Goal: Task Accomplishment & Management: Manage account settings

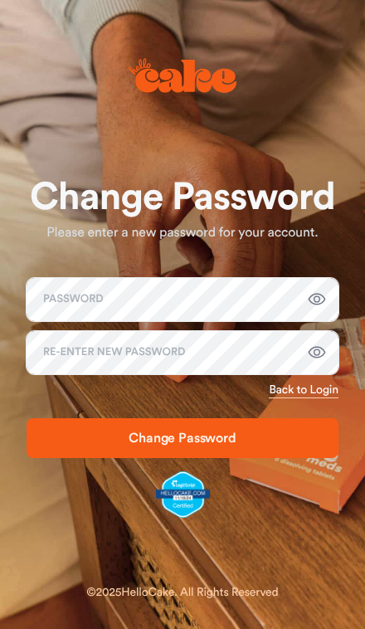
click at [285, 169] on div "Change Password Please enter a new password for your account. Password Re-enter…" at bounding box center [182, 314] width 338 height 602
click at [202, 432] on span "Change Password" at bounding box center [183, 437] width 108 height 13
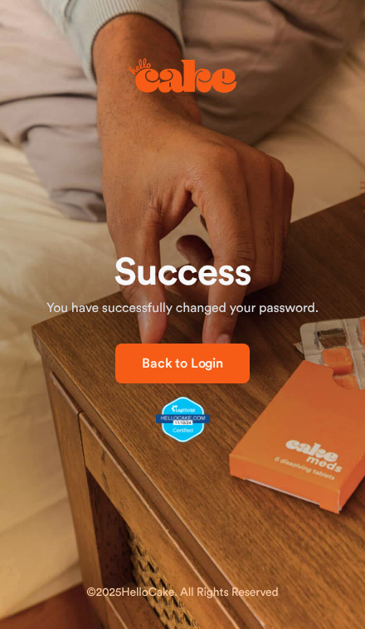
click at [198, 358] on span "Back to Login" at bounding box center [182, 363] width 81 height 13
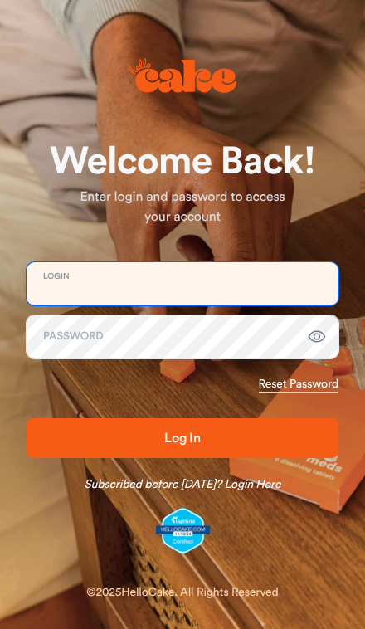
click at [112, 273] on input "email" at bounding box center [183, 283] width 312 height 43
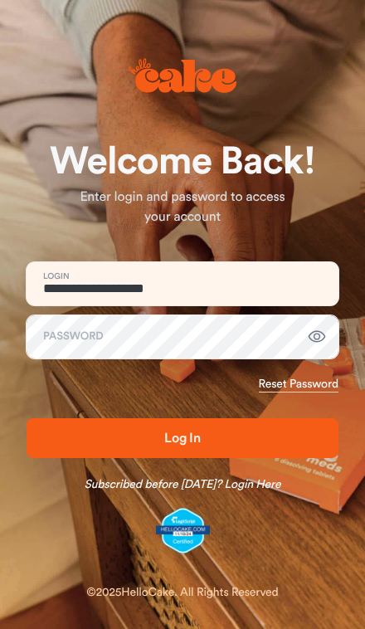
type input "**********"
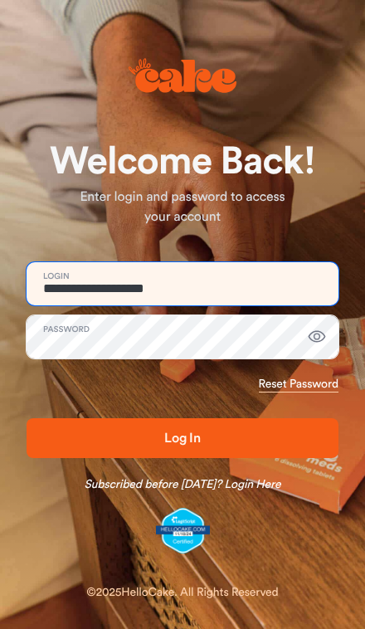
click at [183, 437] on button "Log In" at bounding box center [183, 438] width 312 height 40
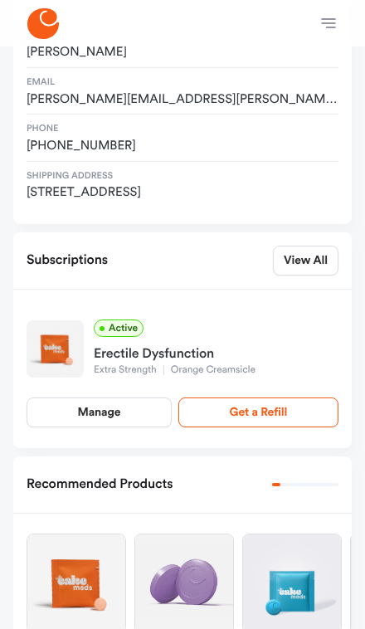
scroll to position [178, 0]
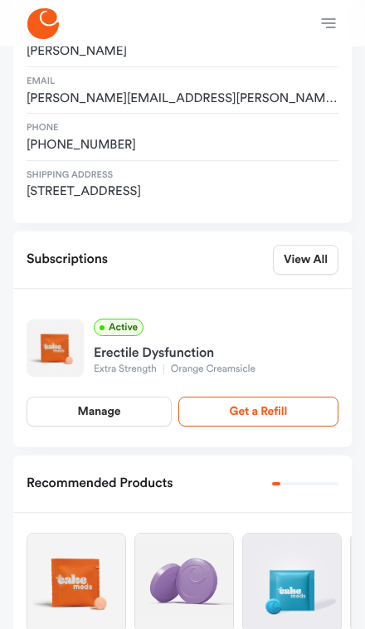
click at [122, 397] on link "Manage" at bounding box center [99, 412] width 145 height 30
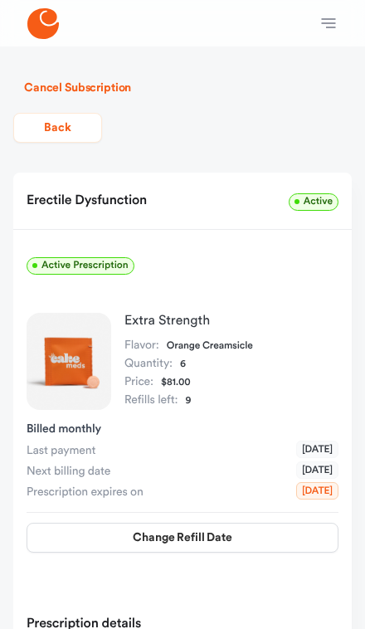
click at [68, 122] on button "Back" at bounding box center [57, 128] width 89 height 30
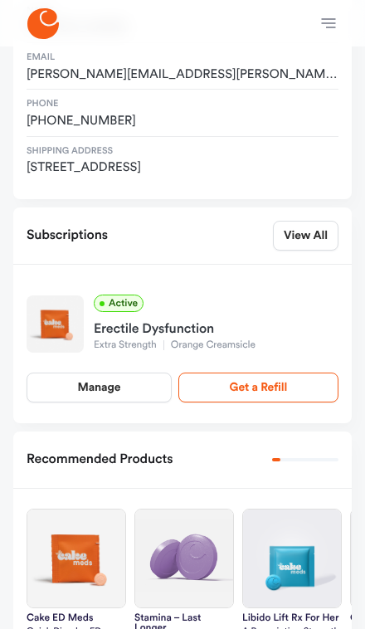
click at [122, 373] on link "Manage" at bounding box center [99, 387] width 145 height 30
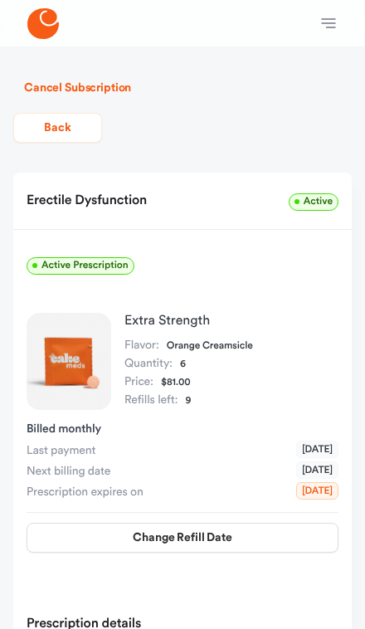
click at [105, 84] on button "Cancel Subscription" at bounding box center [77, 88] width 129 height 30
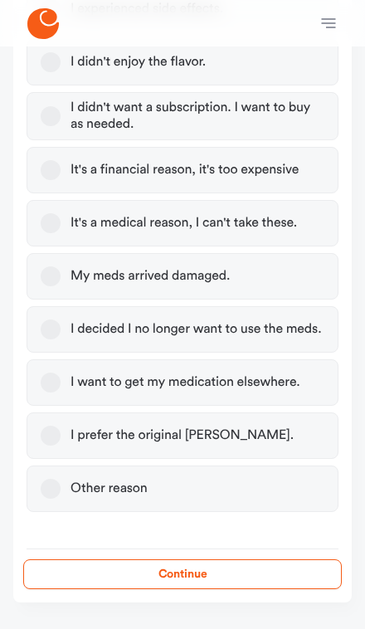
scroll to position [528, 0]
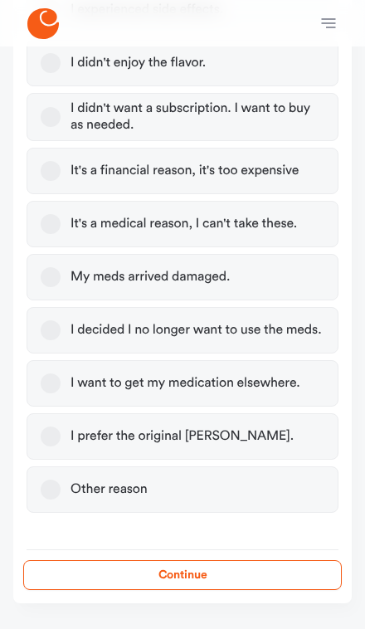
click at [53, 496] on button "Other reason" at bounding box center [51, 489] width 20 height 20
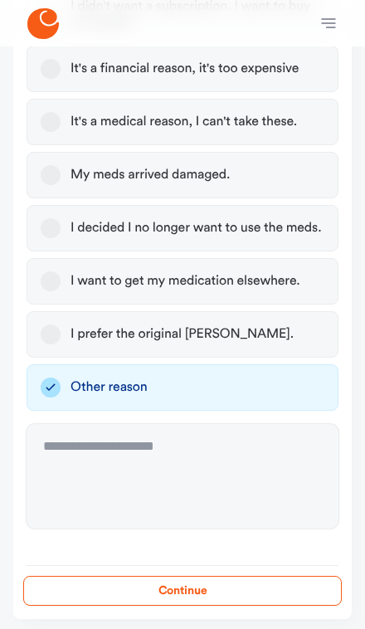
scroll to position [646, 0]
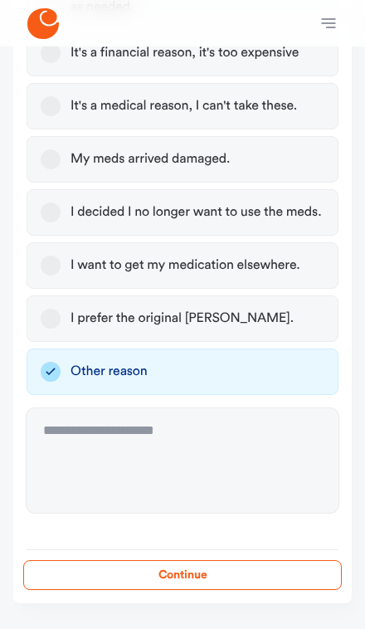
click at [223, 587] on button "Continue" at bounding box center [182, 575] width 319 height 30
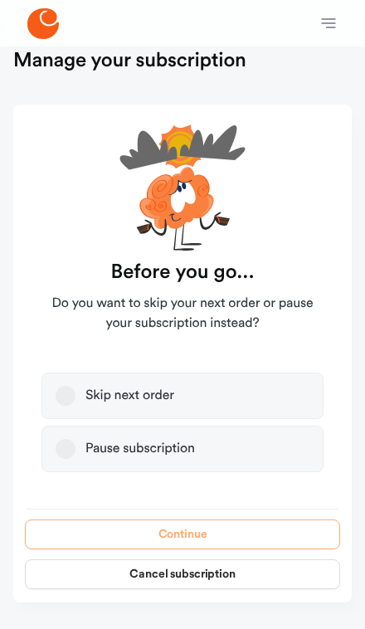
scroll to position [0, 0]
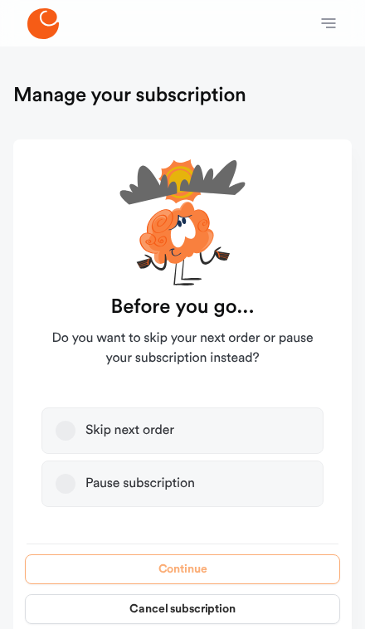
click at [68, 476] on button "Pause subscription" at bounding box center [66, 484] width 20 height 20
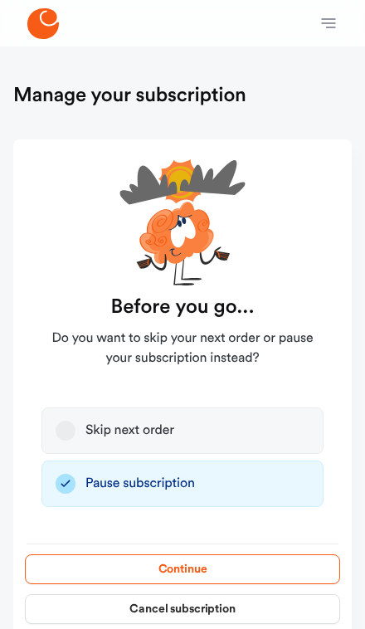
click at [65, 481] on icon "button" at bounding box center [66, 484] width 20 height 20
click at [70, 479] on icon "button" at bounding box center [66, 484] width 20 height 20
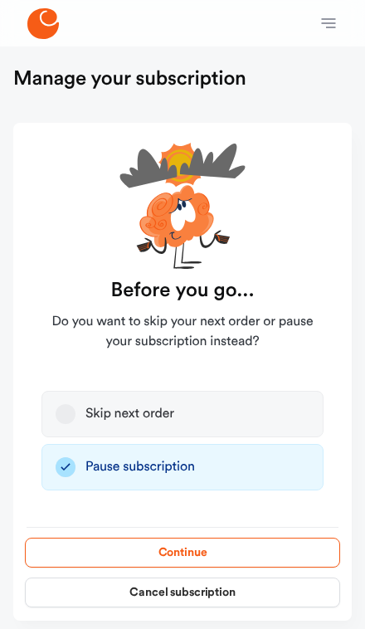
scroll to position [34, 0]
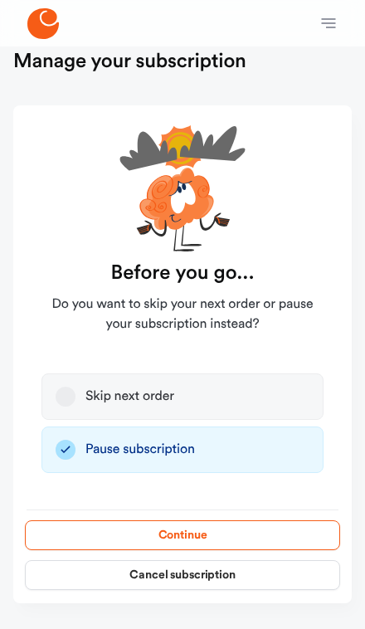
click at [215, 571] on button "Cancel subscription" at bounding box center [182, 575] width 315 height 30
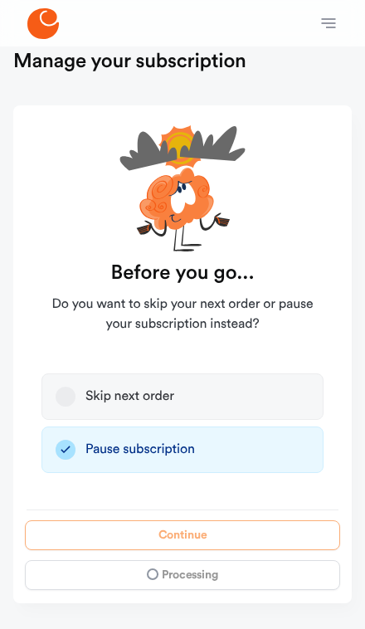
scroll to position [0, 0]
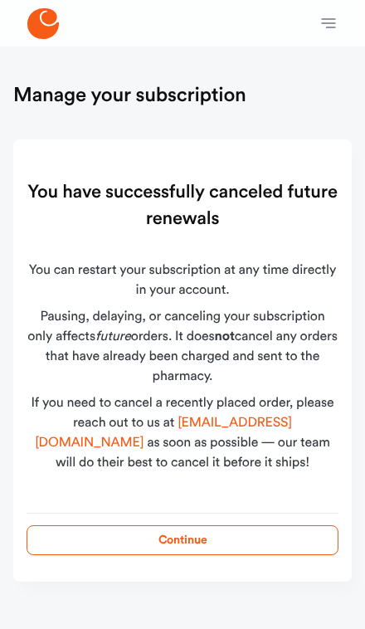
click at [208, 543] on button "Continue" at bounding box center [183, 540] width 312 height 30
